Goal: Find specific page/section: Find specific page/section

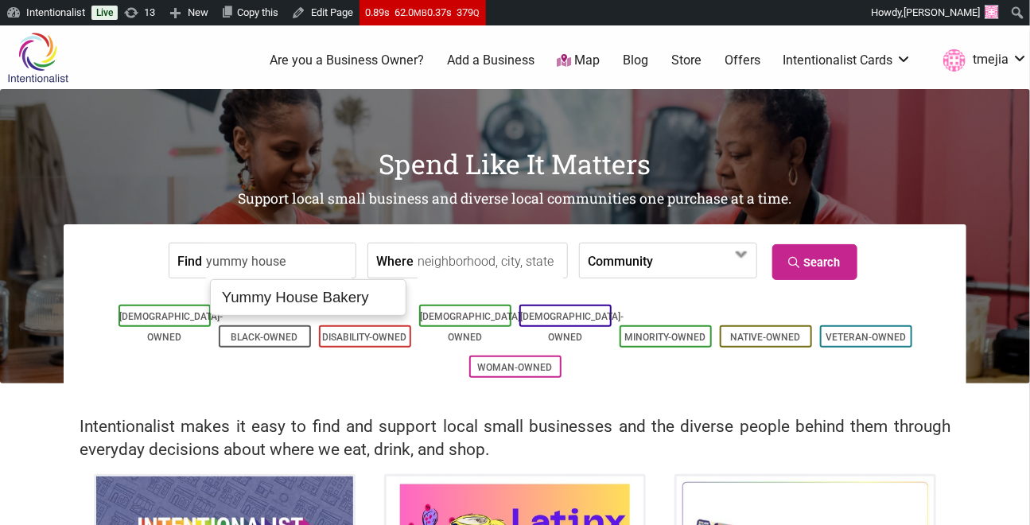
type input "Yummy House Bakery"
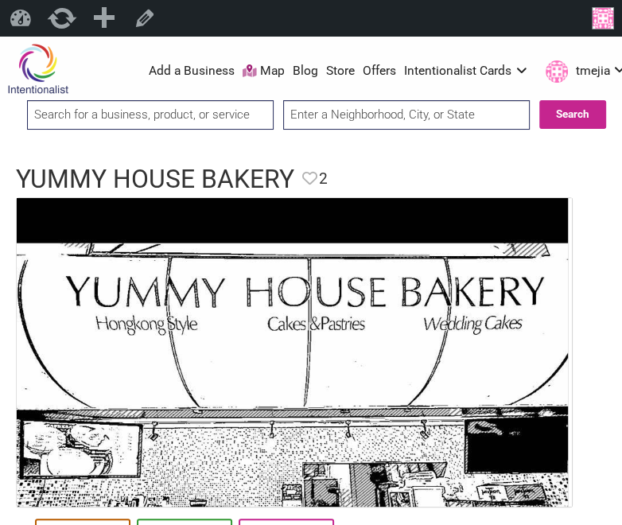
click at [256, 111] on input "search" at bounding box center [150, 114] width 246 height 29
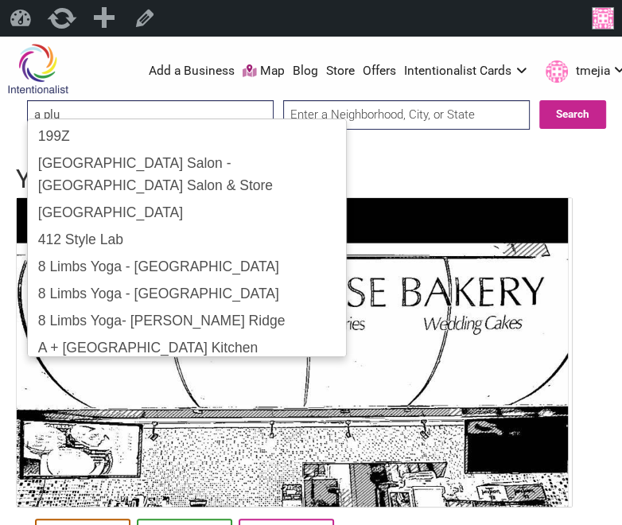
type input "a plus"
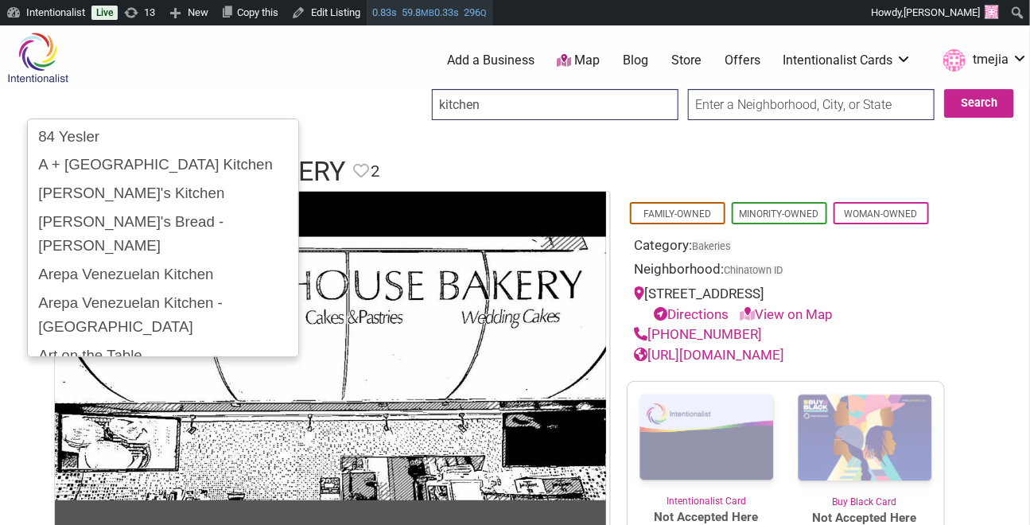
type input "kitchen"
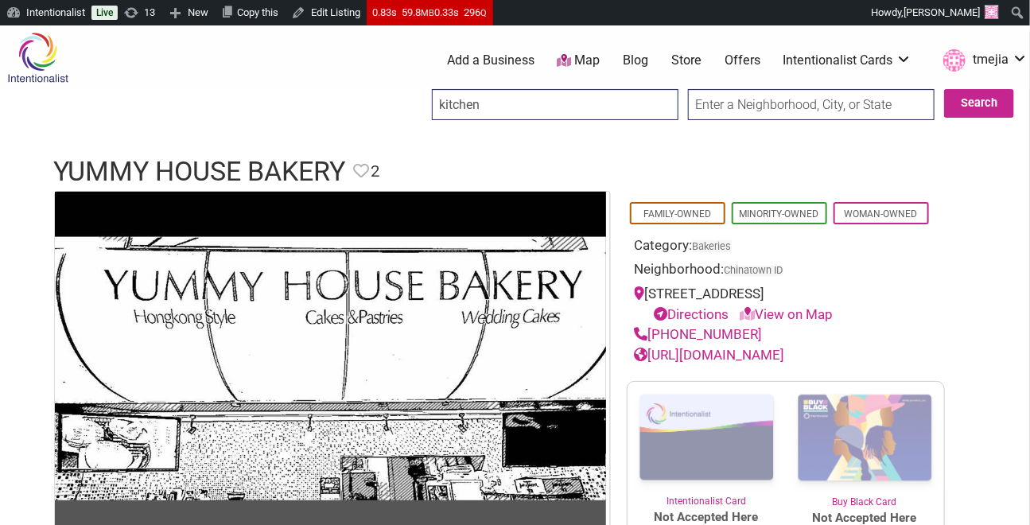
click at [488, 102] on input "kitchen" at bounding box center [555, 104] width 246 height 31
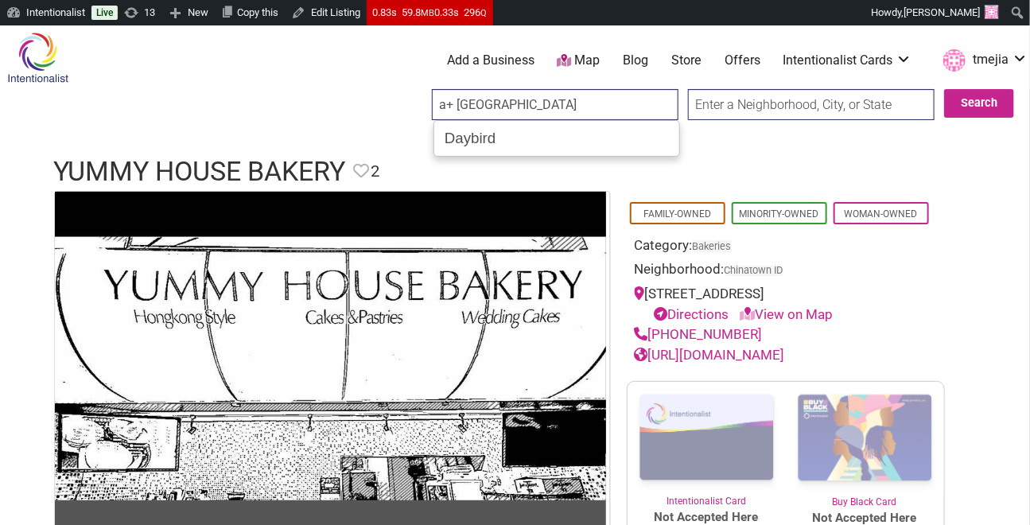
type input "a+ hong kong"
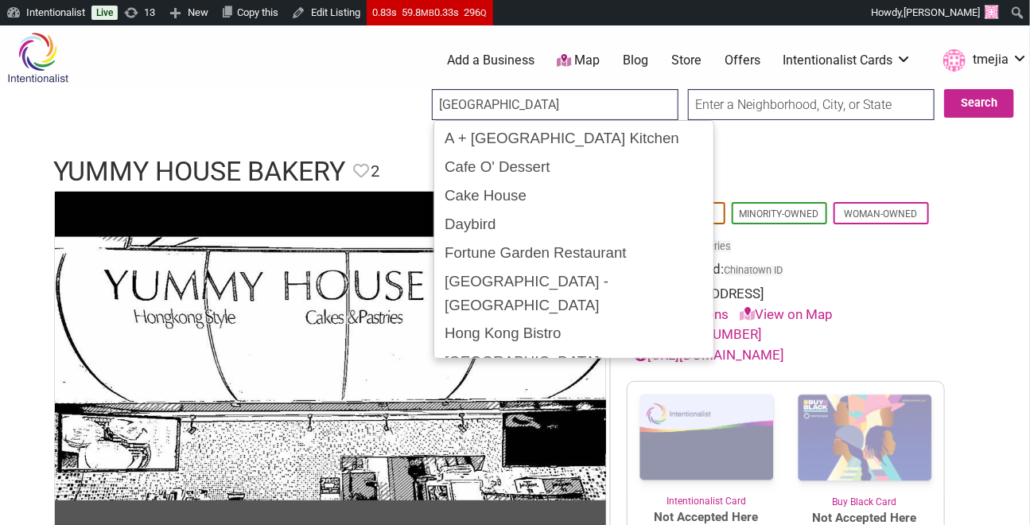
type input "A + [GEOGRAPHIC_DATA] Kitchen"
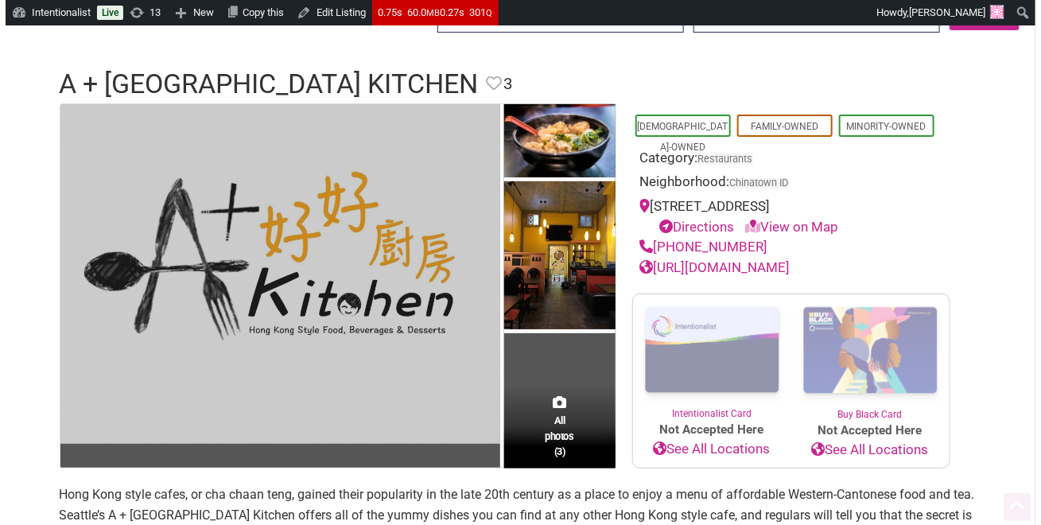
scroll to position [102, 0]
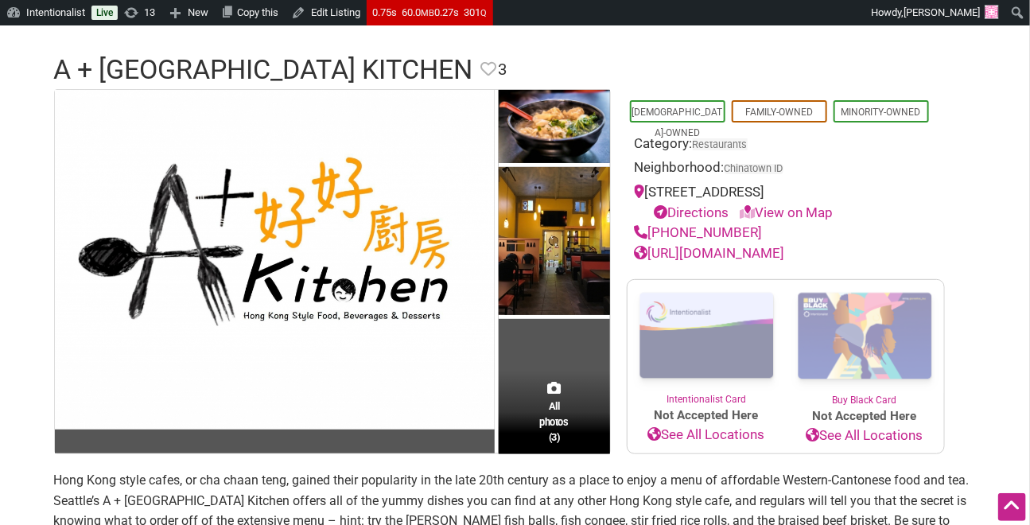
click at [763, 251] on link "[URL][DOMAIN_NAME]" at bounding box center [710, 253] width 150 height 16
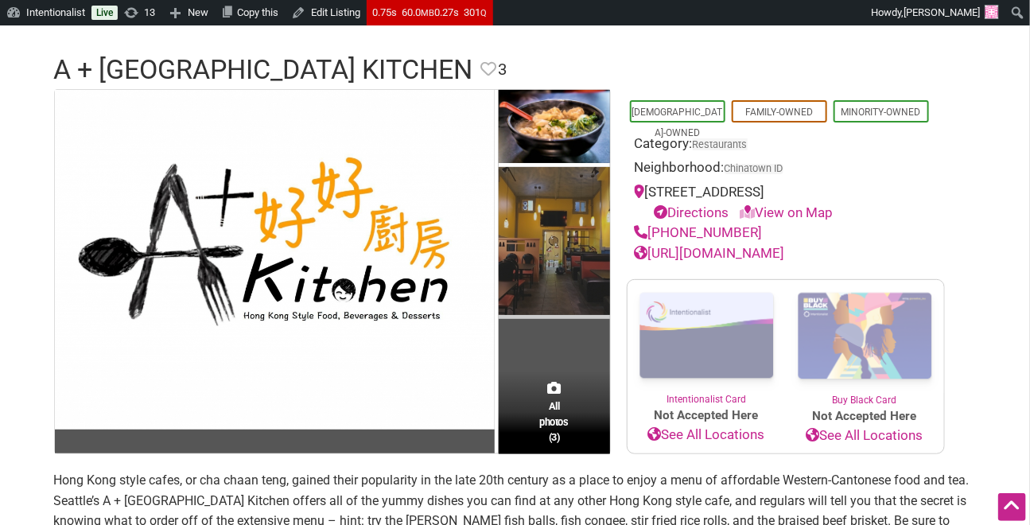
click at [587, 279] on img at bounding box center [554, 243] width 111 height 152
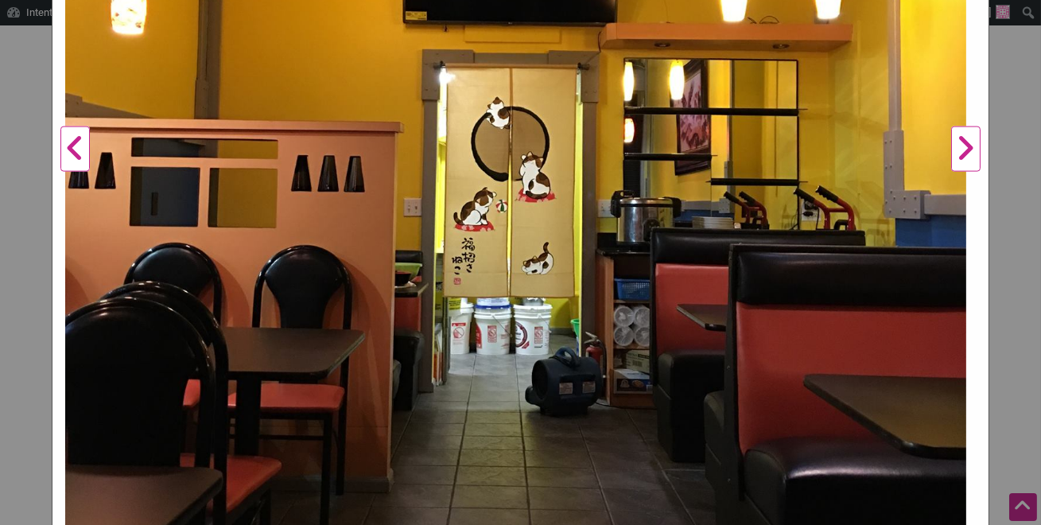
scroll to position [610, 0]
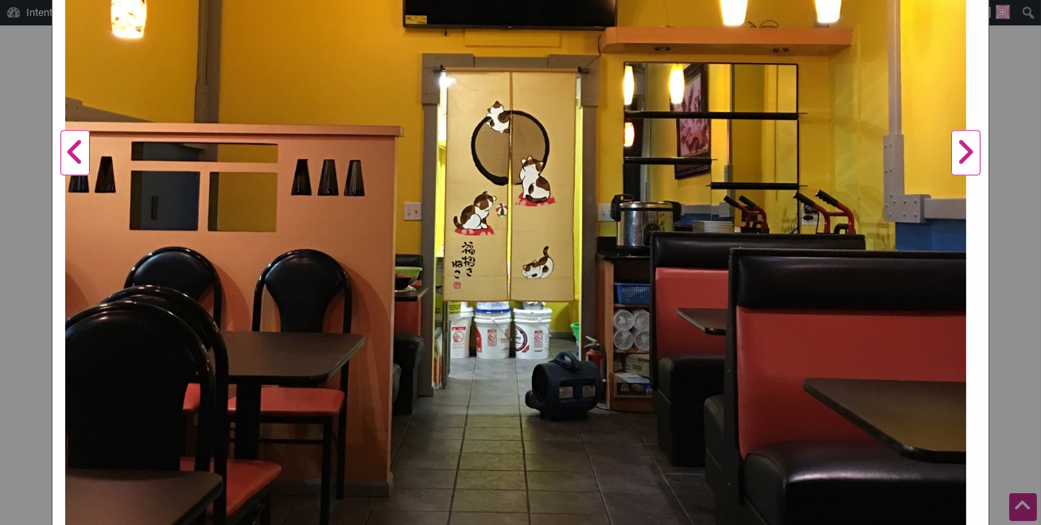
click at [950, 153] on button "Next" at bounding box center [966, 153] width 44 height 1214
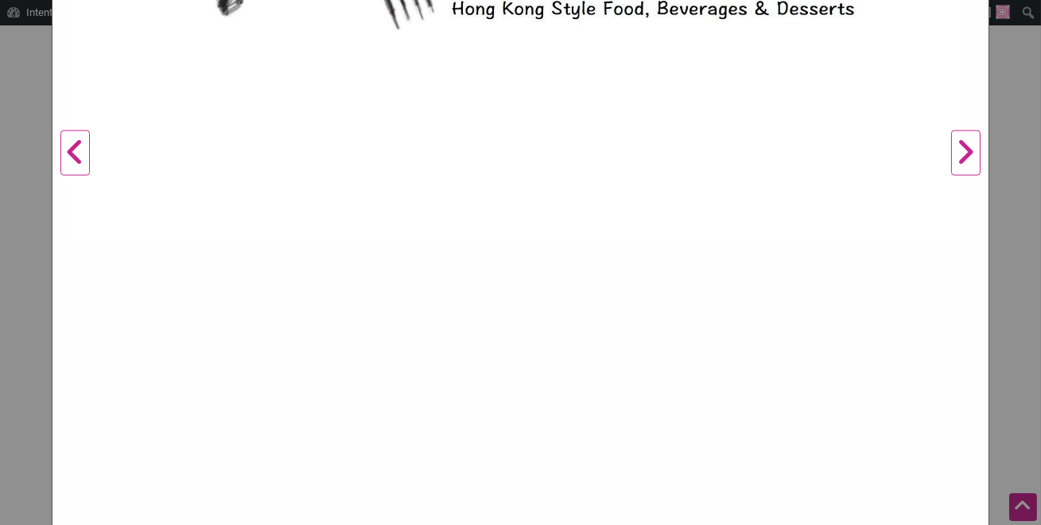
click at [950, 153] on button "Next" at bounding box center [966, 153] width 44 height 1214
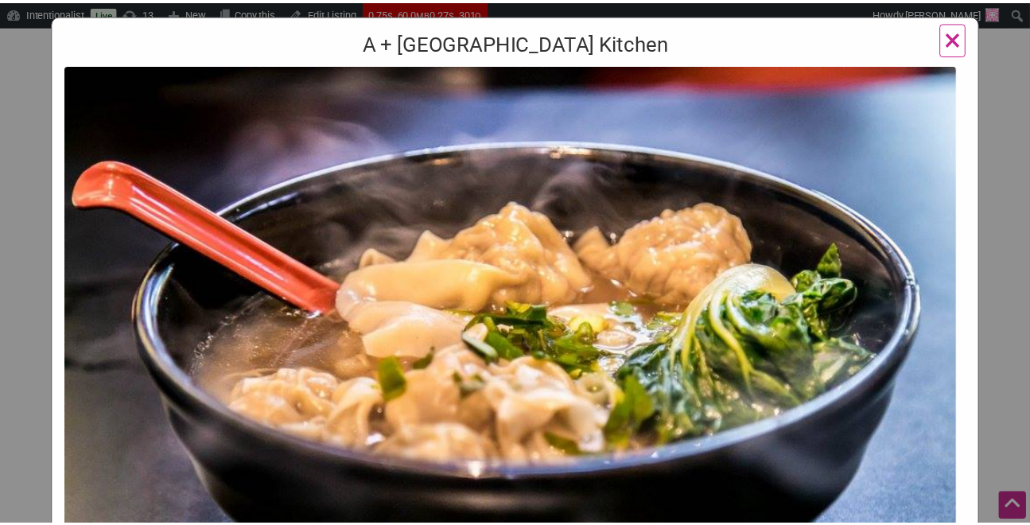
scroll to position [65, 0]
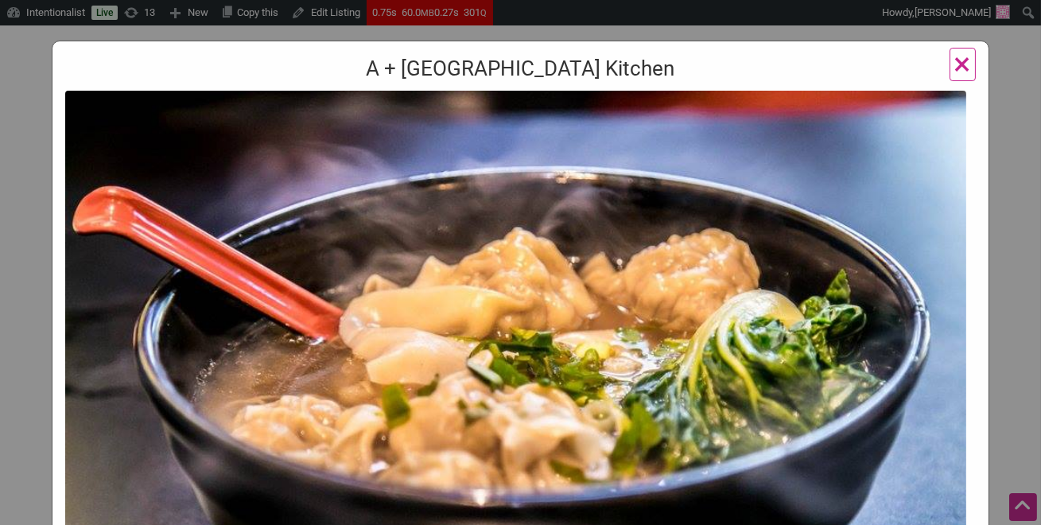
click at [954, 68] on span "×" at bounding box center [962, 63] width 17 height 37
